Goal: Obtain resource: Obtain resource

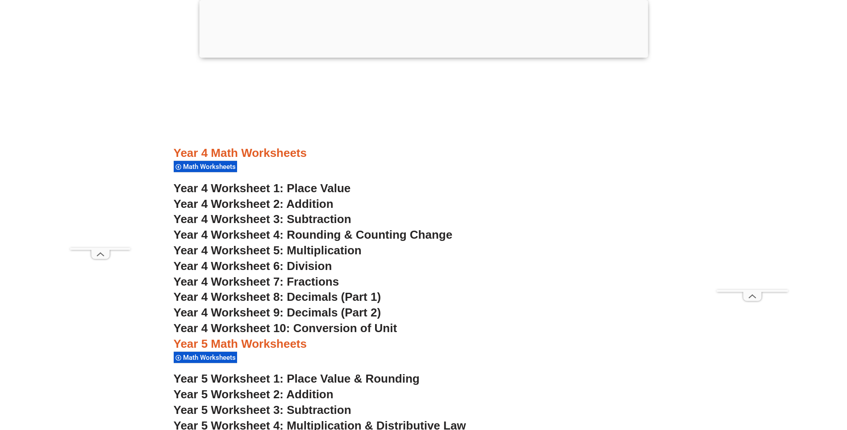
scroll to position [1742, 0]
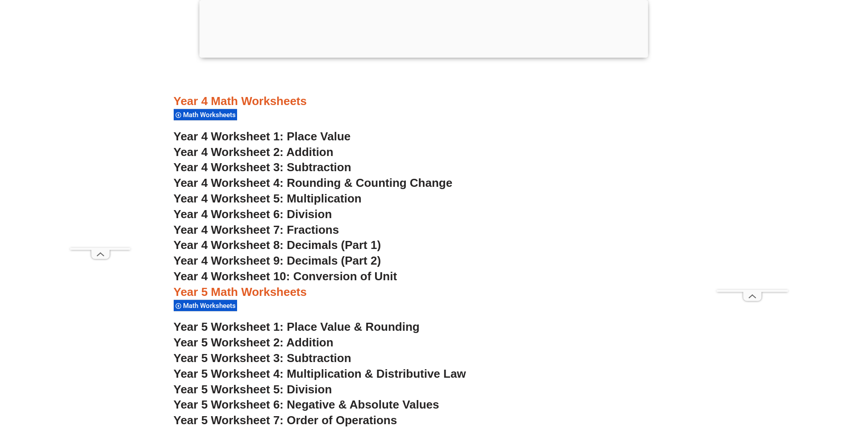
click at [505, 265] on h3 "Year 4 Worksheet 9: Decimals (Part 2)" at bounding box center [424, 260] width 500 height 15
click at [319, 137] on span "Year 4 Worksheet 1: Place Value" at bounding box center [262, 136] width 177 height 13
click at [308, 151] on span "Year 4 Worksheet 2: Addition" at bounding box center [254, 151] width 160 height 13
click at [323, 168] on span "Year 4 Worksheet 3: Subtraction" at bounding box center [263, 166] width 178 height 13
click at [367, 182] on span "Year 4 Worksheet 4: Rounding & Counting Change" at bounding box center [313, 182] width 279 height 13
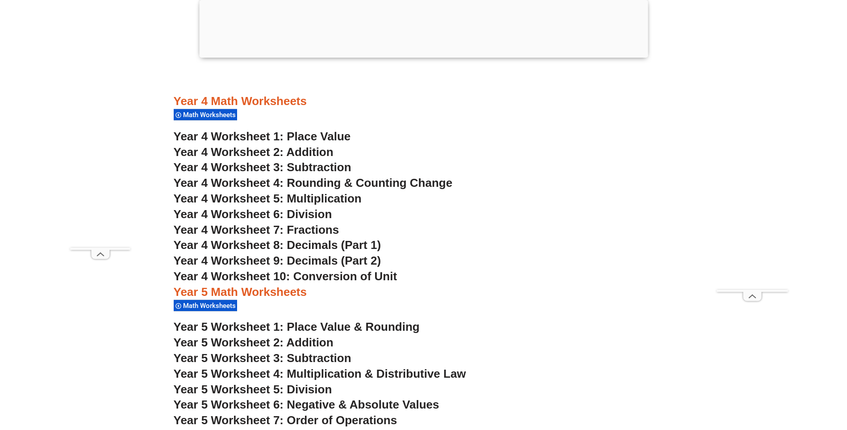
click at [341, 199] on span "Year 4 Worksheet 5: Multiplication" at bounding box center [268, 198] width 188 height 13
click at [316, 213] on span "Year 4 Worksheet 6: Division" at bounding box center [253, 213] width 159 height 13
click at [322, 228] on span "Year 4 Worksheet 7: Fractions" at bounding box center [257, 229] width 166 height 13
click at [333, 245] on span "Year 4 Worksheet 8: Decimals (Part 1)" at bounding box center [278, 244] width 208 height 13
click at [322, 263] on span "Year 4 Worksheet 9: Decimals (Part 2)" at bounding box center [278, 260] width 208 height 13
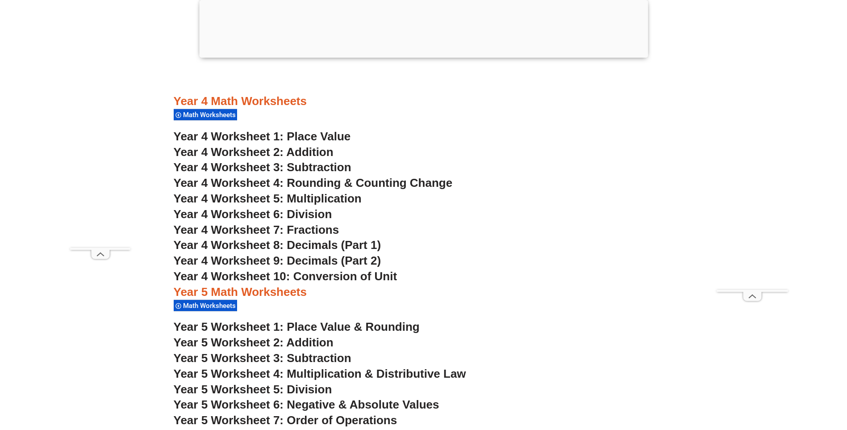
click at [368, 276] on span "Year 4 Worksheet 10: Conversion of Unit" at bounding box center [286, 275] width 224 height 13
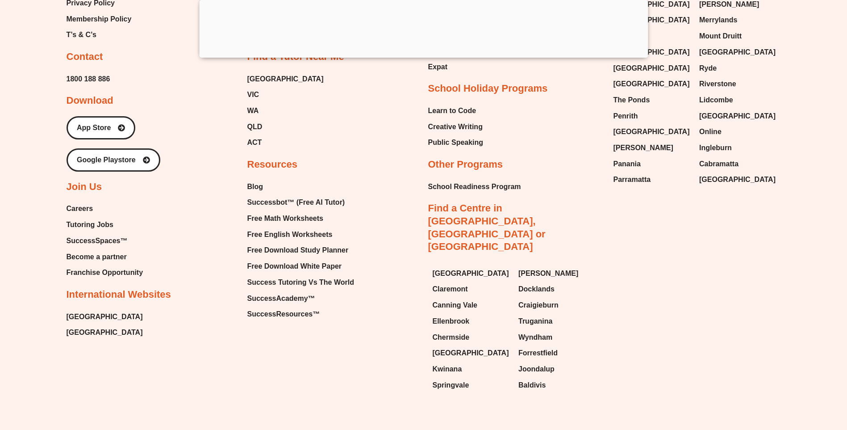
scroll to position [6745, 0]
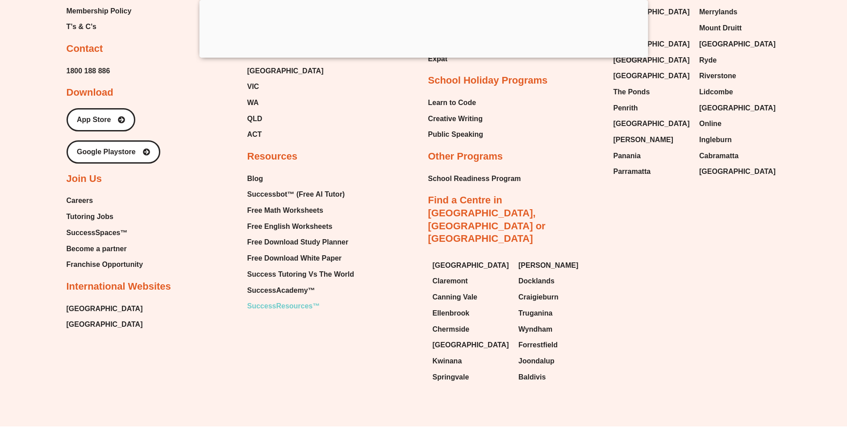
click at [273, 313] on span "SuccessResources™" at bounding box center [283, 305] width 73 height 13
click at [285, 297] on span "SuccessAcademy™" at bounding box center [281, 290] width 68 height 13
click at [261, 201] on span "Successbot™ (Free AI Tutor)" at bounding box center [296, 194] width 98 height 13
click at [288, 233] on span "Free English Worksheets" at bounding box center [289, 226] width 85 height 13
click at [278, 217] on span "Free Math Worksheets" at bounding box center [285, 210] width 76 height 13
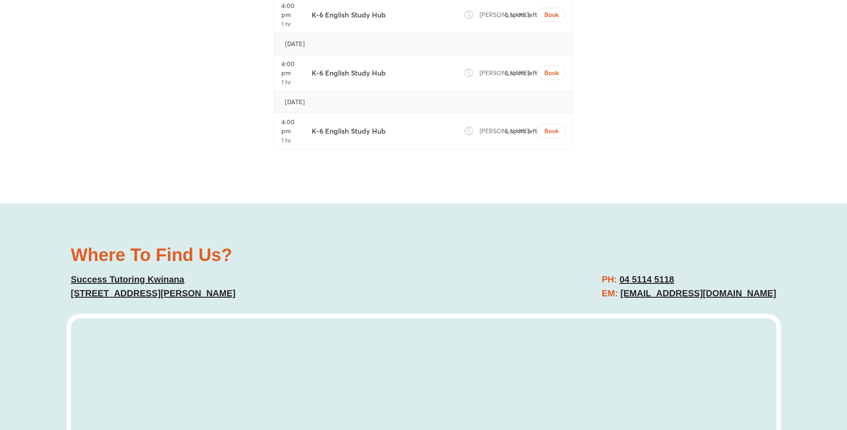
scroll to position [3574, 0]
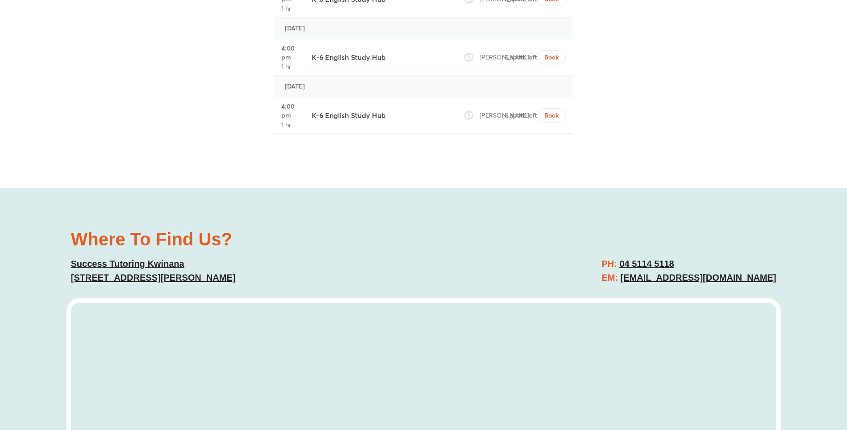
drag, startPoint x: 67, startPoint y: 276, endPoint x: 298, endPoint y: 278, distance: 231.4
click at [298, 278] on div "Where To Find Us? Success Tutoring Kwinana 2/40-45 Meares Ave, Kwinana Town Cen…" at bounding box center [243, 257] width 353 height 63
copy link "2/40-45 Meares Ave, Kwinana Town Centre, WA 6167"
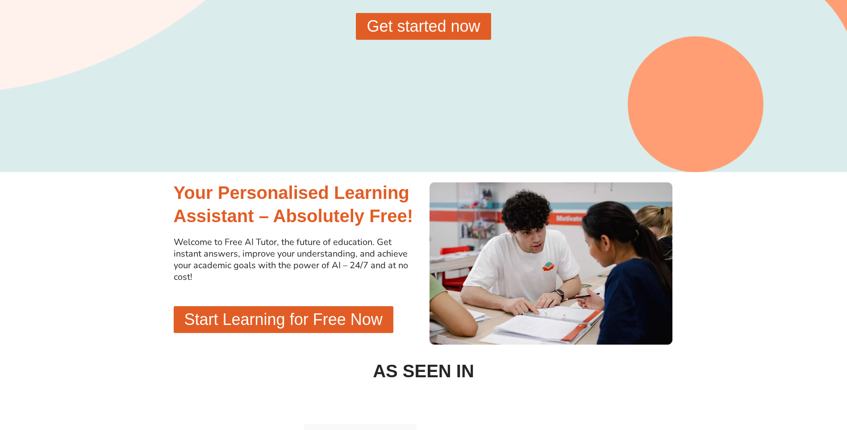
scroll to position [179, 0]
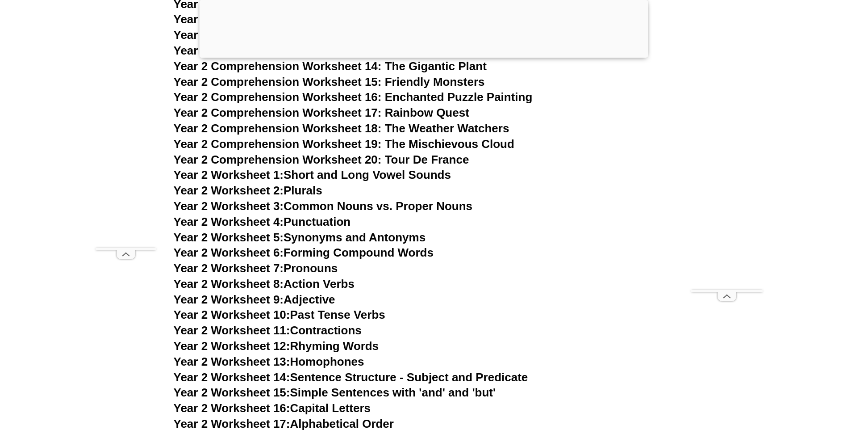
scroll to position [2469, 0]
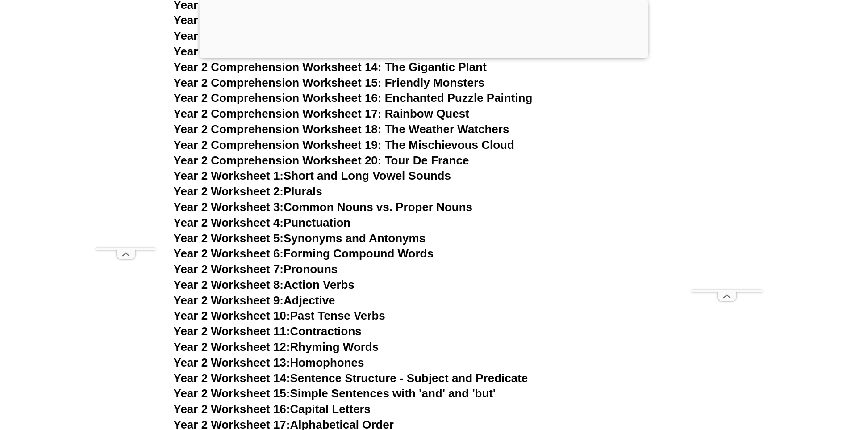
click at [321, 282] on link "Year 2 Worksheet 8: Action Verbs" at bounding box center [264, 284] width 181 height 13
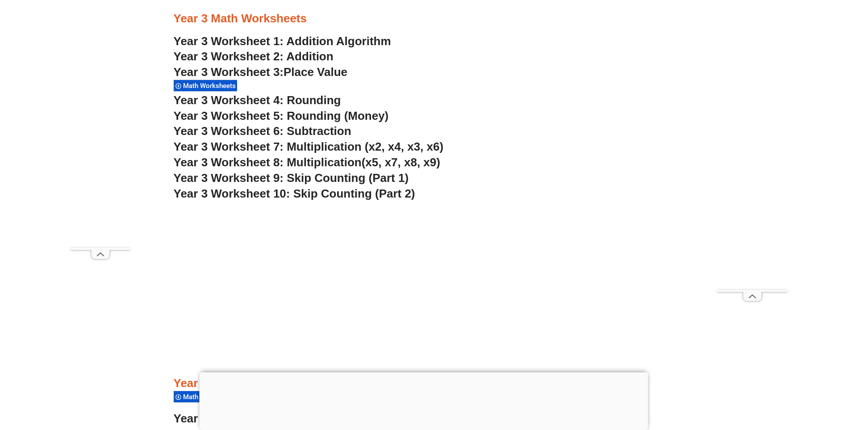
scroll to position [1340, 0]
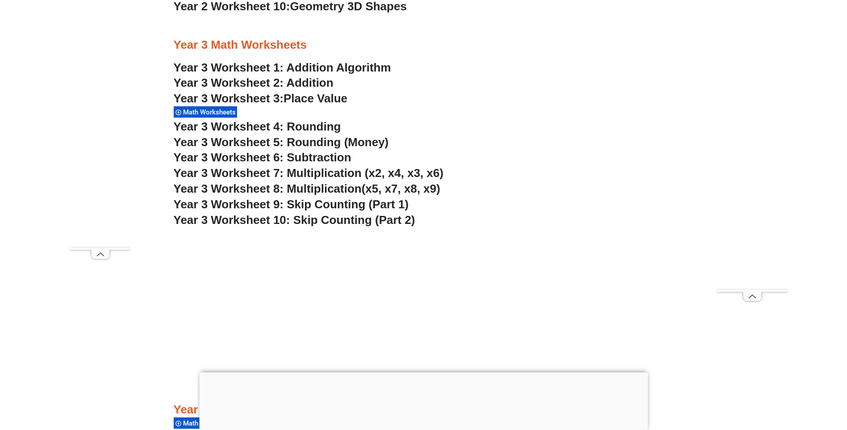
click at [306, 202] on span "Year 3 Worksheet 9: Skip Counting (Part 1)" at bounding box center [291, 203] width 235 height 13
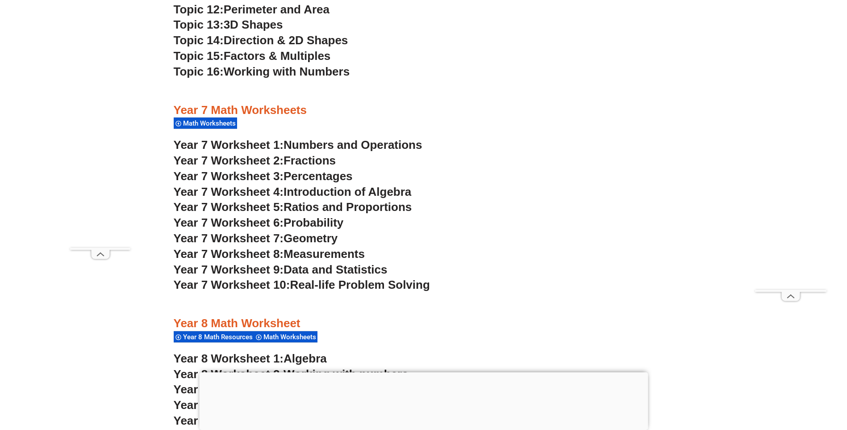
scroll to position [2680, 0]
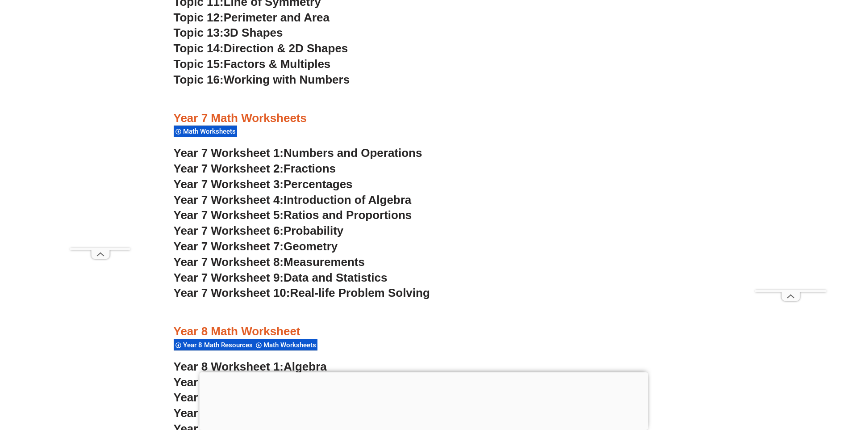
click at [289, 152] on span "Numbers and Operations" at bounding box center [353, 152] width 138 height 13
click at [327, 169] on span "Fractions" at bounding box center [310, 168] width 52 height 13
